Goal: Navigation & Orientation: Find specific page/section

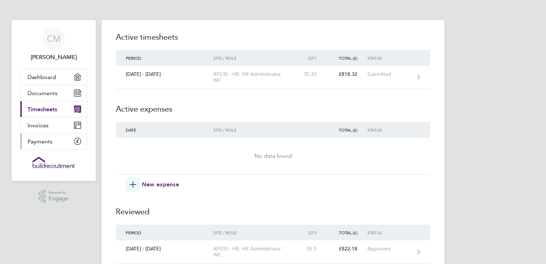
click at [37, 138] on span "Payments" at bounding box center [40, 141] width 25 height 7
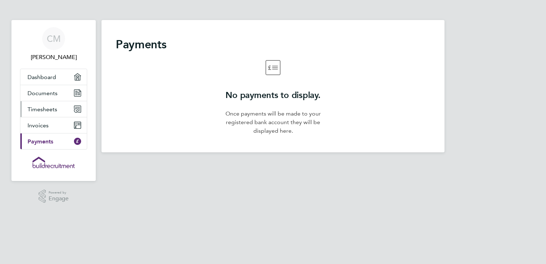
click at [37, 110] on span "Timesheets" at bounding box center [43, 109] width 30 height 7
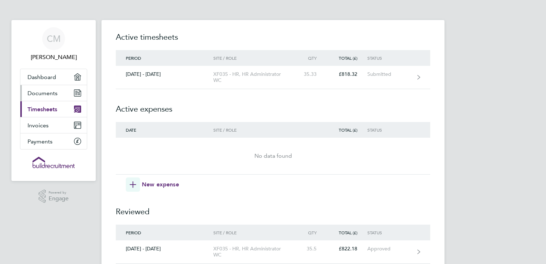
click at [38, 94] on span "Documents" at bounding box center [43, 93] width 30 height 7
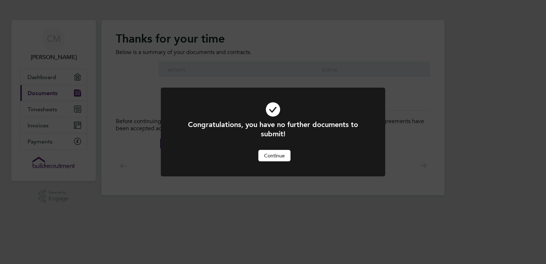
click at [44, 76] on div "Congratulations, you have no further documents to submit! Cancel Continue" at bounding box center [273, 132] width 546 height 264
click at [274, 154] on button "Continue" at bounding box center [274, 155] width 32 height 11
